Goal: Communication & Community: Connect with others

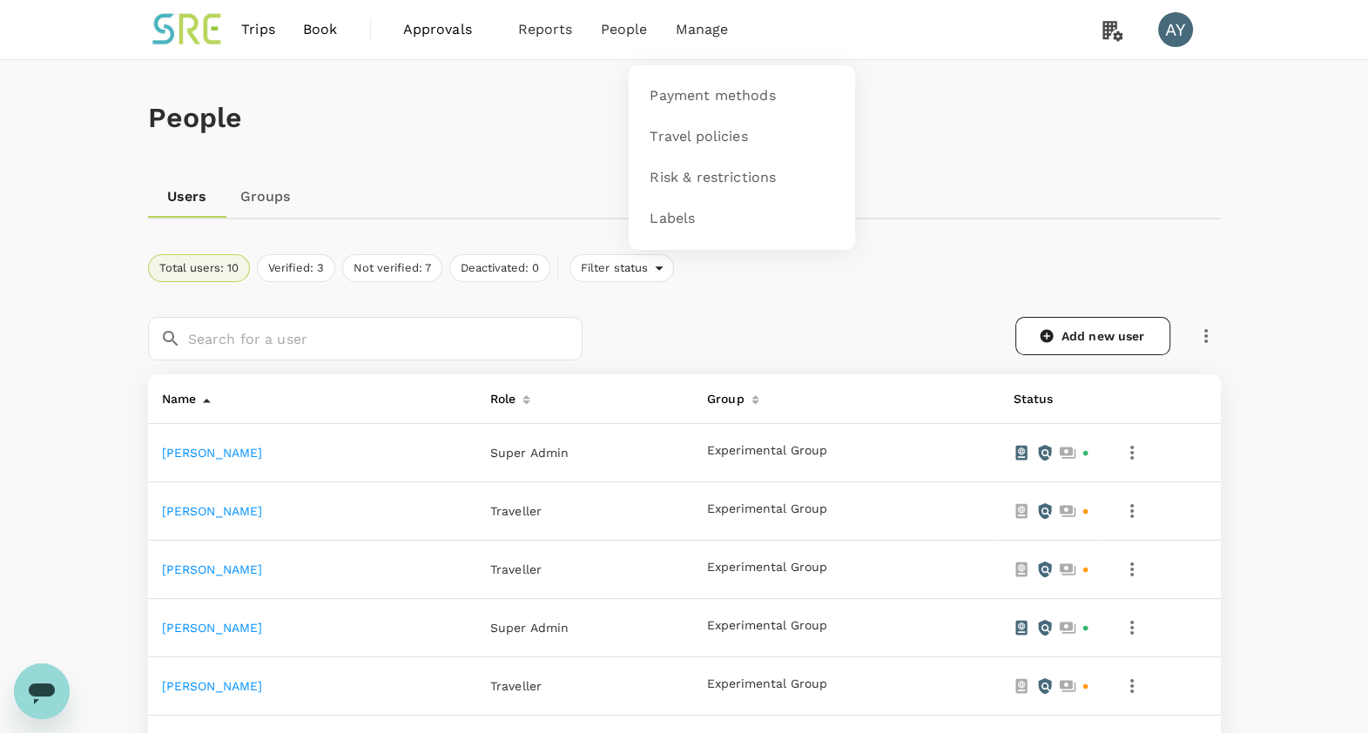
click at [968, 109] on h1 "People" at bounding box center [684, 118] width 1072 height 32
click at [1209, 344] on icon "button" at bounding box center [1205, 336] width 21 height 21
click at [1233, 369] on span "Send invitation email" at bounding box center [1278, 371] width 146 height 21
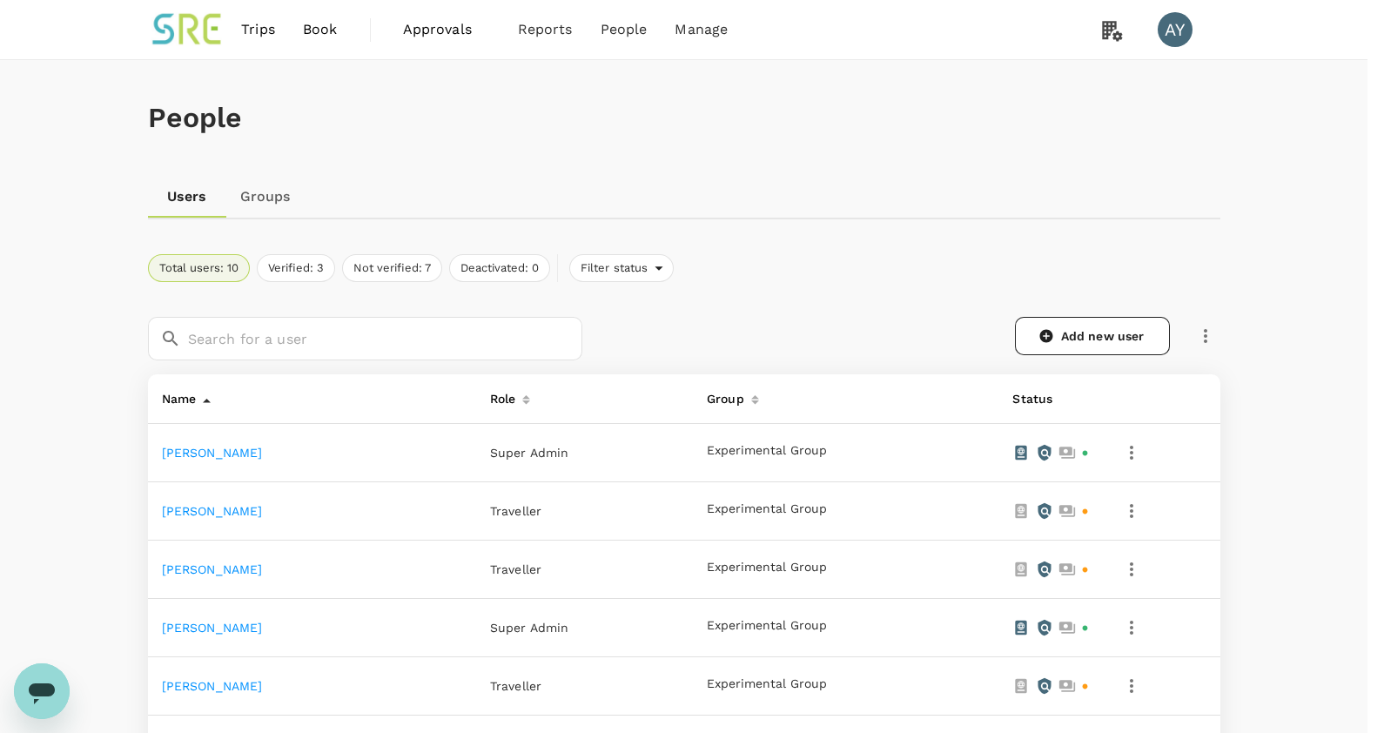
checkbox input "true"
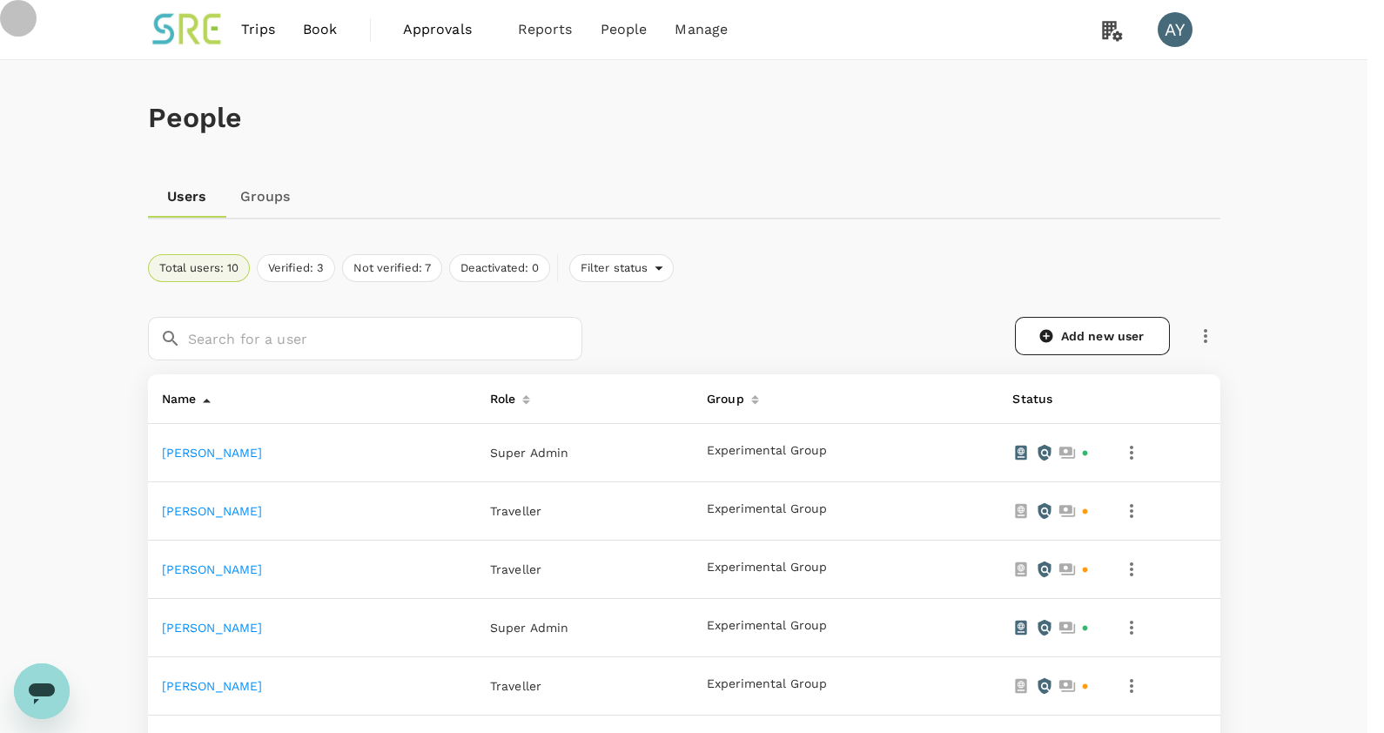
checkbox input "true"
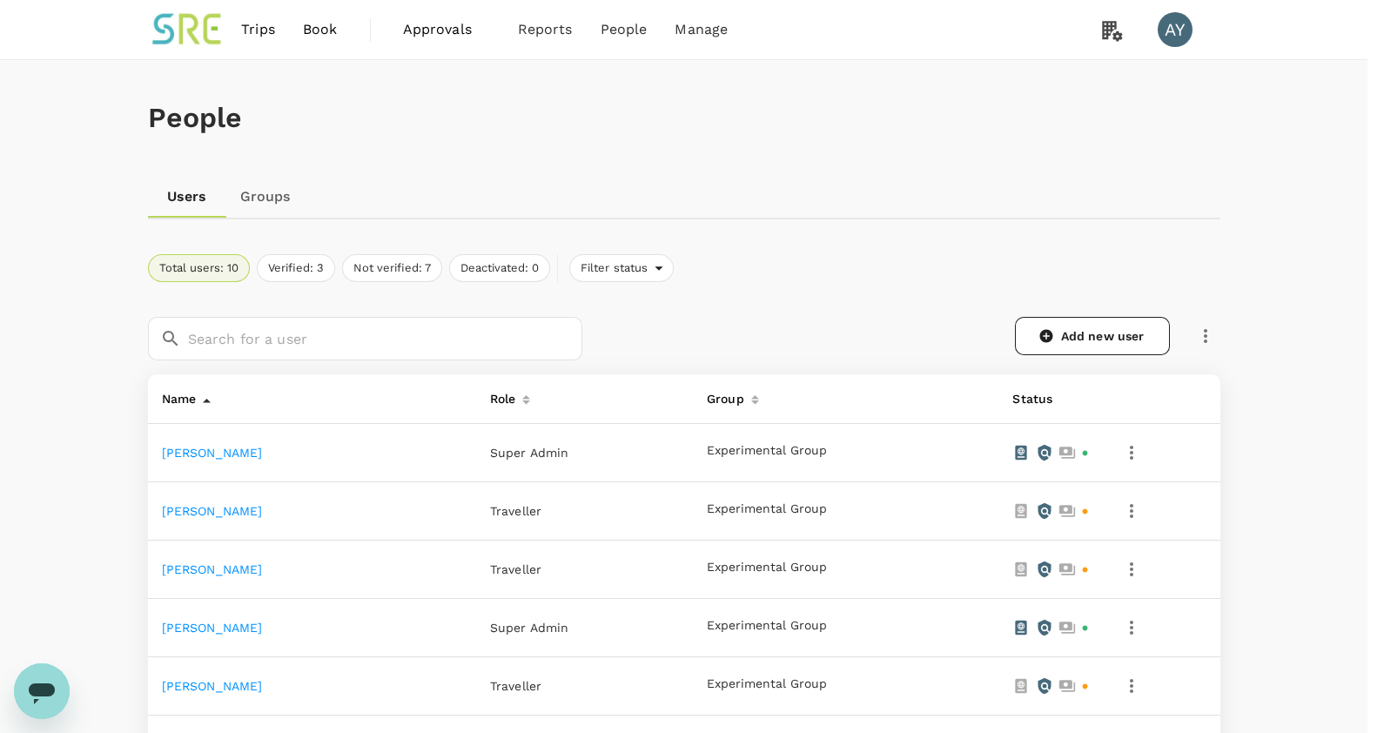
checkbox input "true"
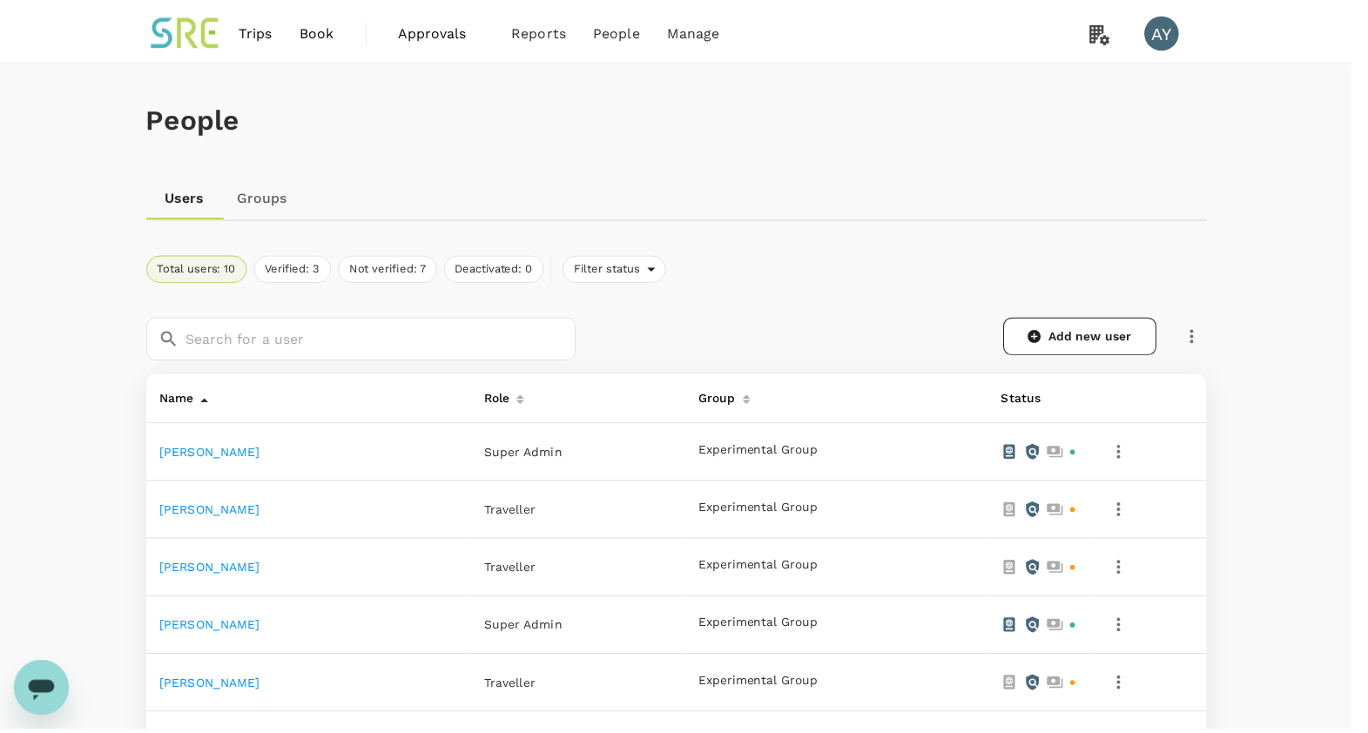
scroll to position [0, 0]
